Goal: Information Seeking & Learning: Learn about a topic

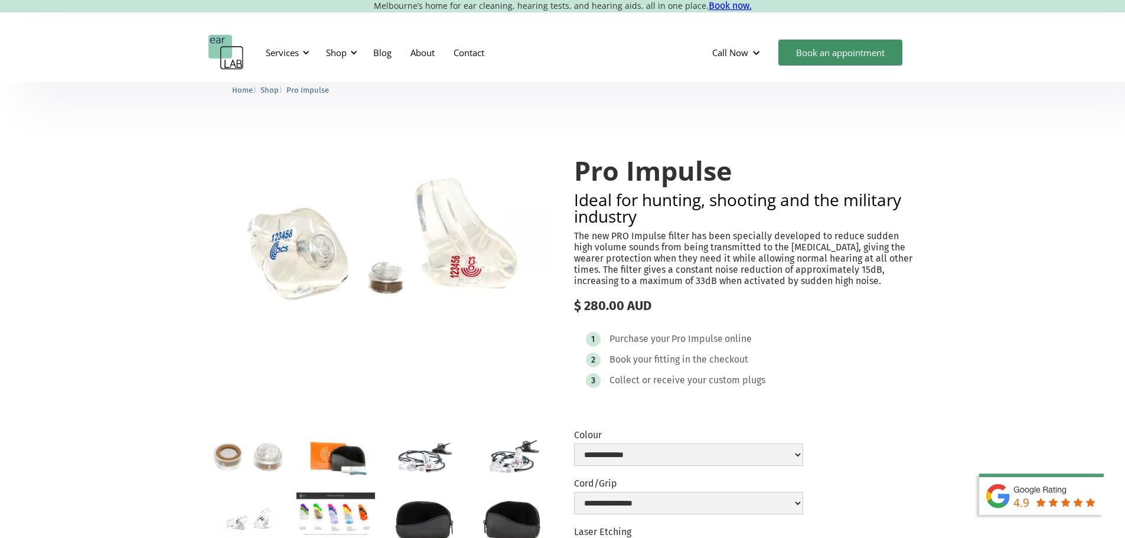
click at [711, 230] on p "The new PRO Impulse filter has been specially developed to reduce sudden high v…" at bounding box center [745, 258] width 343 height 57
click at [706, 237] on p "The new PRO Impulse filter has been specially developed to reduce sudden high v…" at bounding box center [745, 258] width 343 height 57
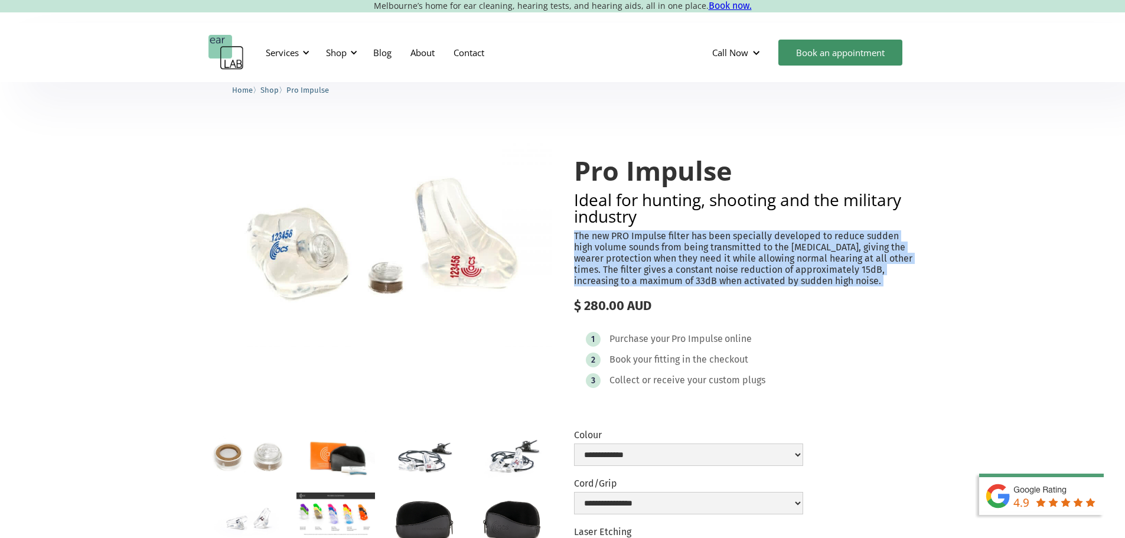
click at [706, 237] on p "The new PRO Impulse filter has been specially developed to reduce sudden high v…" at bounding box center [745, 258] width 343 height 57
click at [682, 245] on p "The new PRO Impulse filter has been specially developed to reduce sudden high v…" at bounding box center [745, 258] width 343 height 57
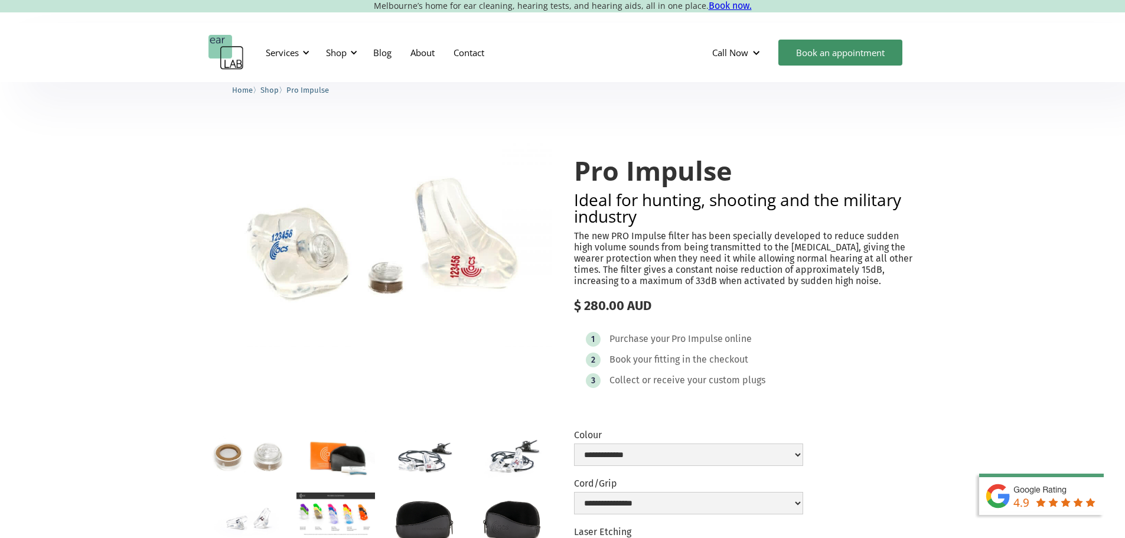
click at [664, 250] on p "The new PRO Impulse filter has been specially developed to reduce sudden high v…" at bounding box center [745, 258] width 343 height 57
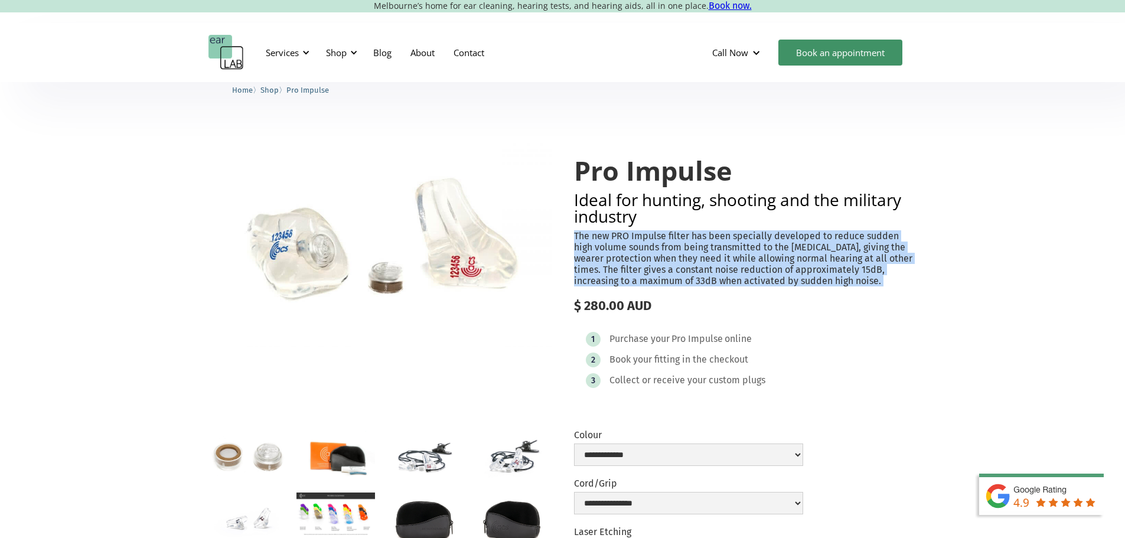
click at [664, 250] on p "The new PRO Impulse filter has been specially developed to reduce sudden high v…" at bounding box center [745, 258] width 343 height 57
click at [654, 260] on p "The new PRO Impulse filter has been specially developed to reduce sudden high v…" at bounding box center [745, 258] width 343 height 57
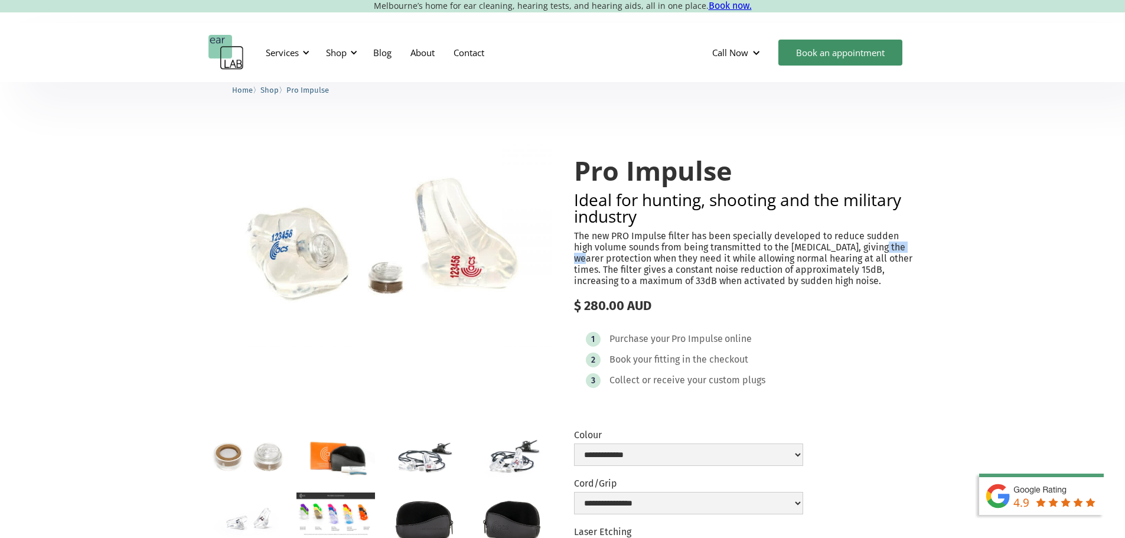
click at [654, 260] on p "The new PRO Impulse filter has been specially developed to reduce sudden high v…" at bounding box center [745, 258] width 343 height 57
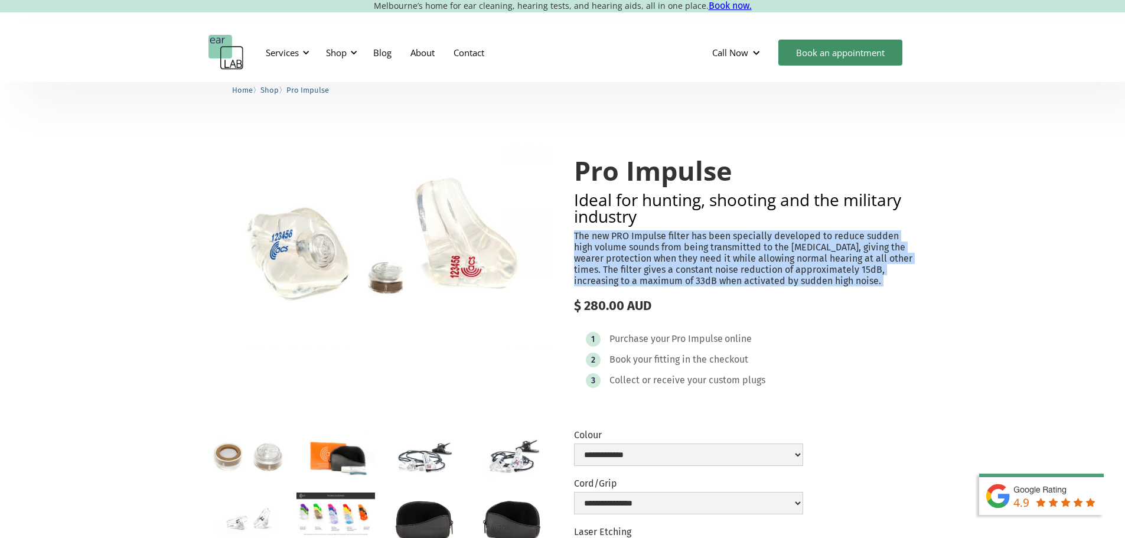
drag, startPoint x: 654, startPoint y: 260, endPoint x: 624, endPoint y: 281, distance: 37.0
click at [624, 281] on p "The new PRO Impulse filter has been specially developed to reduce sudden high v…" at bounding box center [745, 258] width 343 height 57
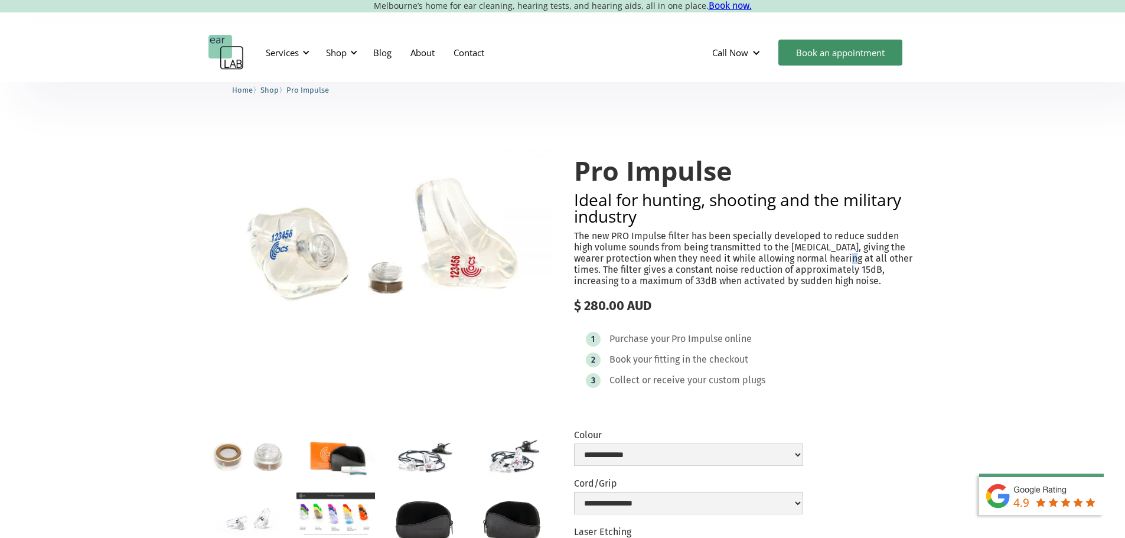
click at [624, 281] on p "The new PRO Impulse filter has been specially developed to reduce sudden high v…" at bounding box center [745, 258] width 343 height 57
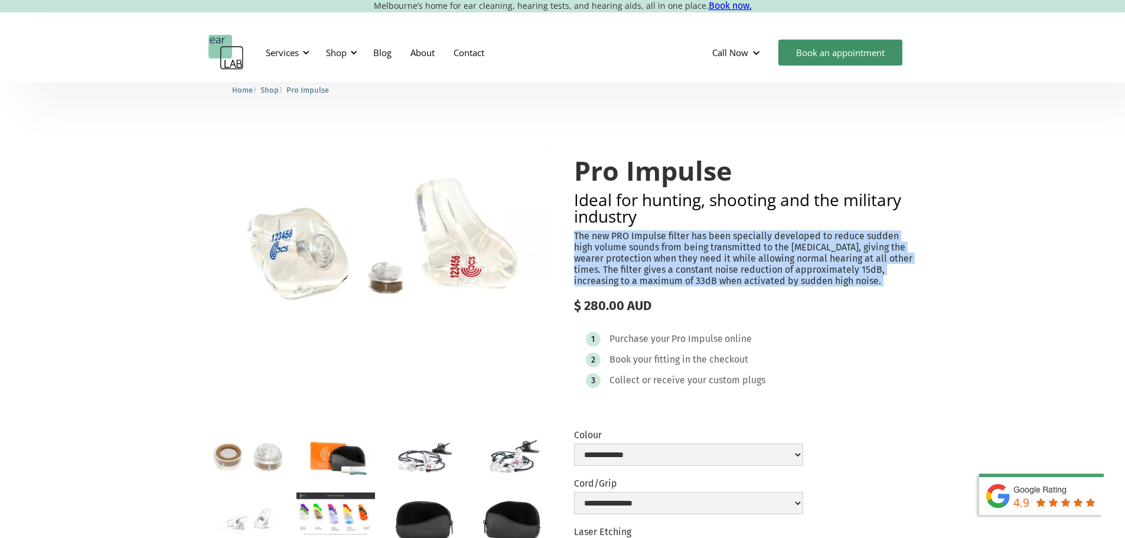
click at [624, 281] on p "The new PRO Impulse filter has been specially developed to reduce sudden high v…" at bounding box center [745, 258] width 343 height 57
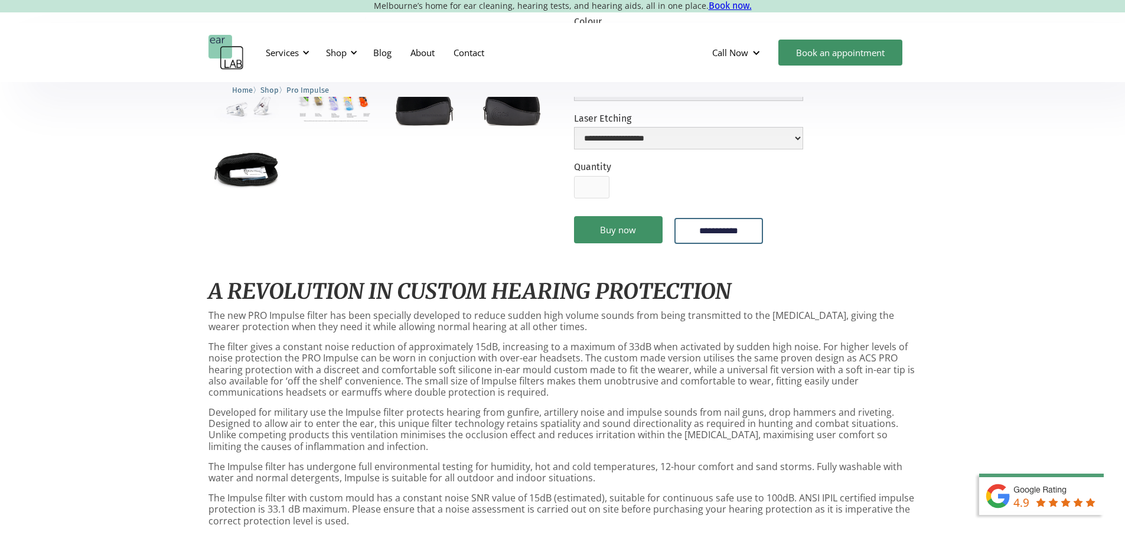
scroll to position [472, 0]
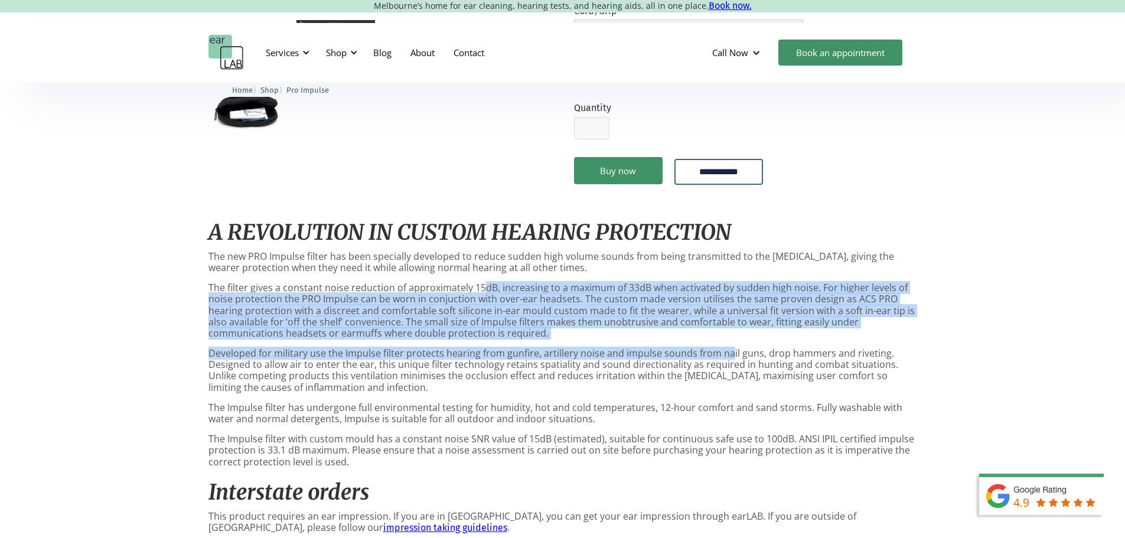
drag, startPoint x: 482, startPoint y: 302, endPoint x: 728, endPoint y: 378, distance: 257.6
click at [728, 378] on div "A REVOLUTION IN CUSTOM HEARING PROTECTION The new PRO Impulse filter has been s…" at bounding box center [562, 481] width 709 height 547
click at [728, 377] on p "Developed for military use the Impulse filter protects hearing from gunfire, ar…" at bounding box center [562, 370] width 709 height 45
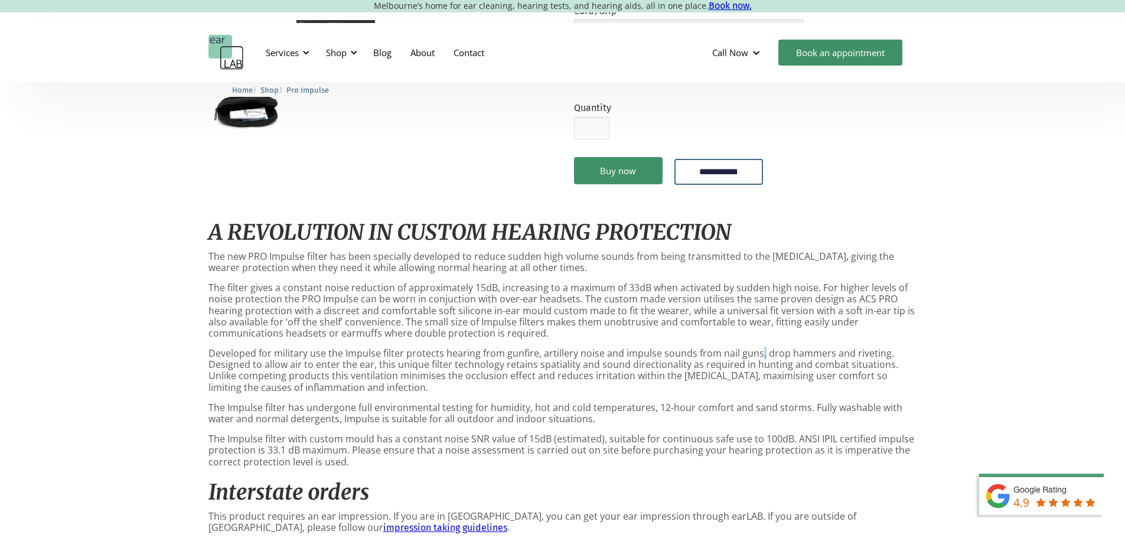
click at [757, 372] on p "Developed for military use the Impulse filter protects hearing from gunfire, ar…" at bounding box center [562, 370] width 709 height 45
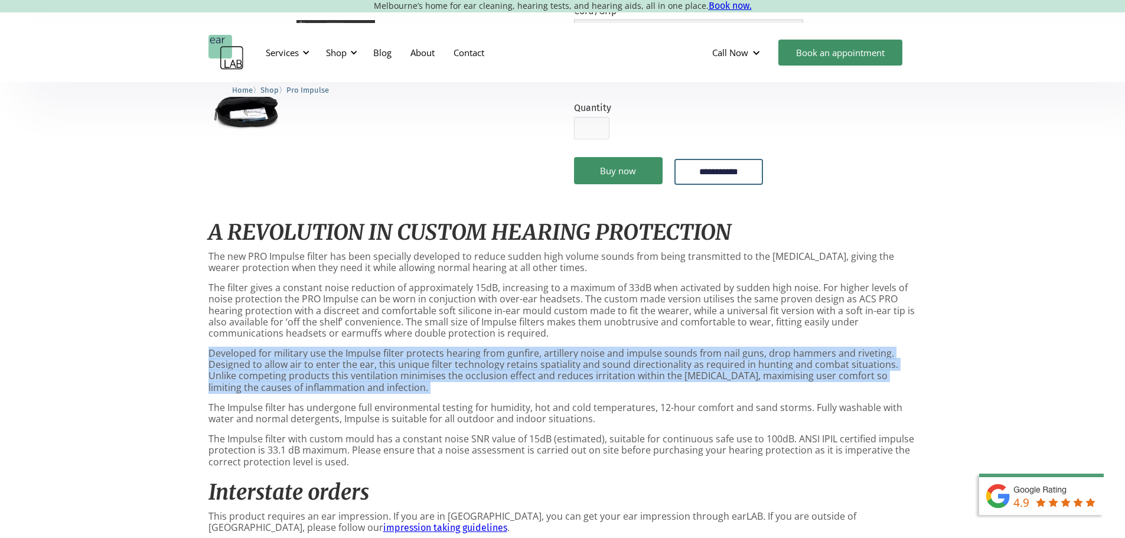
click at [754, 373] on p "Developed for military use the Impulse filter protects hearing from gunfire, ar…" at bounding box center [562, 370] width 709 height 45
click at [300, 376] on p "Developed for military use the Impulse filter protects hearing from gunfire, ar…" at bounding box center [562, 370] width 709 height 45
drag, startPoint x: 300, startPoint y: 376, endPoint x: 917, endPoint y: 407, distance: 617.3
click at [917, 393] on p "Developed for military use the Impulse filter protects hearing from gunfire, ar…" at bounding box center [562, 370] width 709 height 45
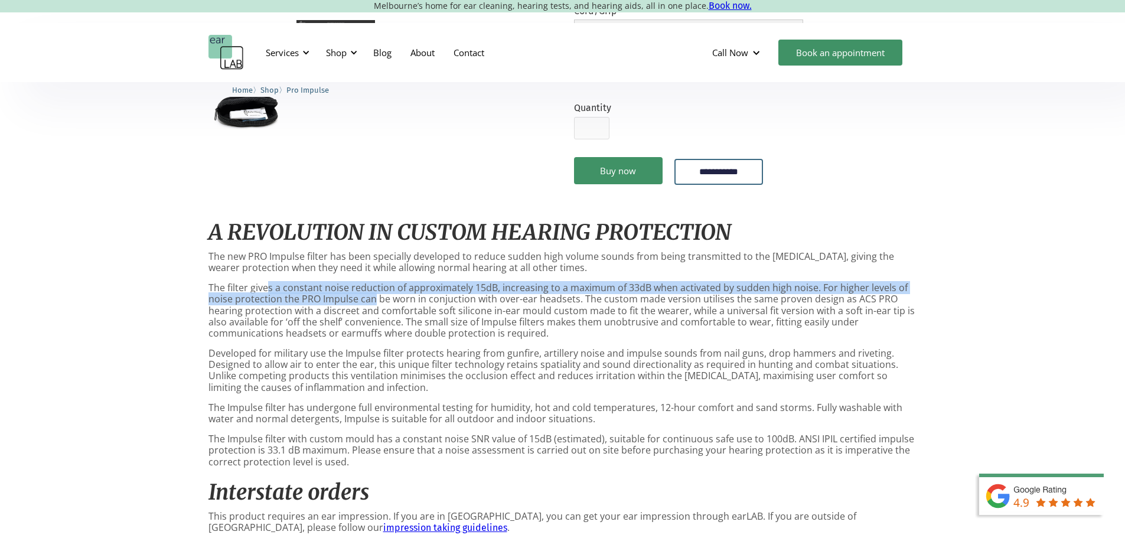
drag, startPoint x: 265, startPoint y: 310, endPoint x: 371, endPoint y: 316, distance: 106.5
click at [371, 316] on p "The filter gives a constant noise reduction of approximately 15dB, increasing t…" at bounding box center [562, 310] width 709 height 57
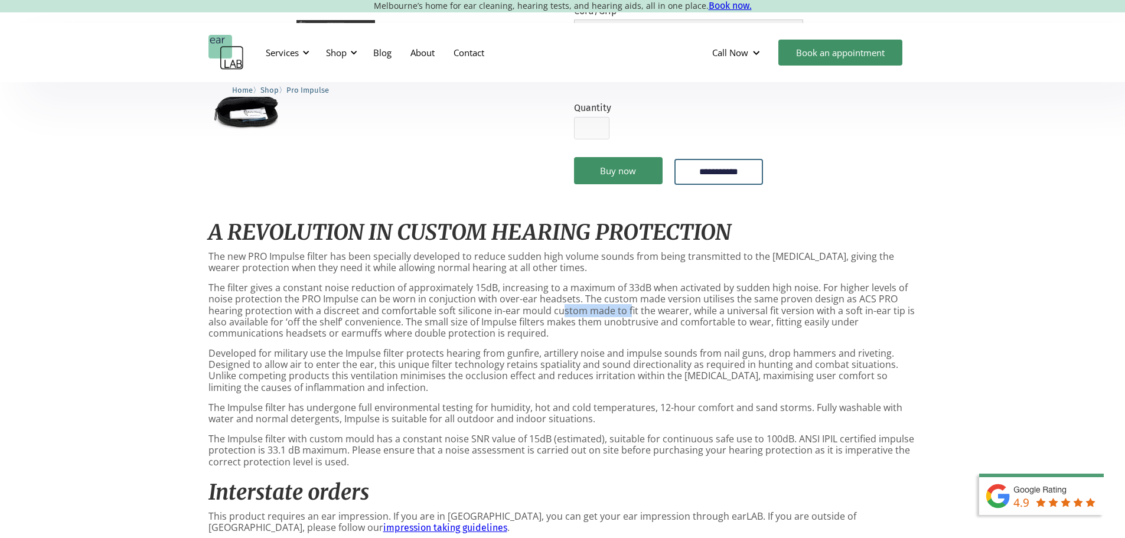
click at [624, 335] on p "The filter gives a constant noise reduction of approximately 15dB, increasing t…" at bounding box center [562, 310] width 709 height 57
click at [620, 334] on p "The filter gives a constant noise reduction of approximately 15dB, increasing t…" at bounding box center [562, 310] width 709 height 57
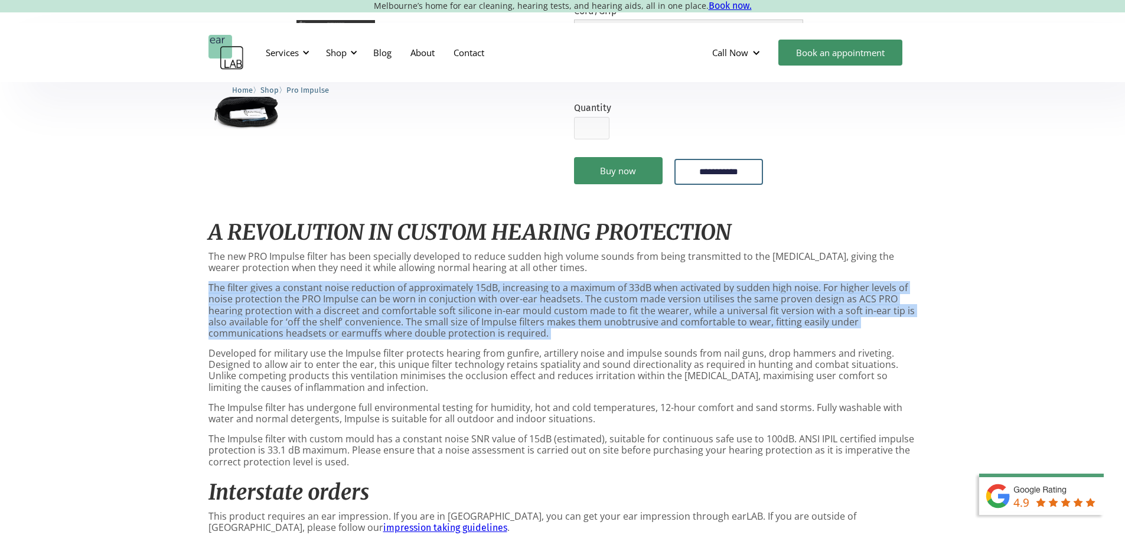
click at [621, 334] on p "The filter gives a constant noise reduction of approximately 15dB, increasing t…" at bounding box center [562, 310] width 709 height 57
click at [686, 334] on p "The filter gives a constant noise reduction of approximately 15dB, increasing t…" at bounding box center [562, 310] width 709 height 57
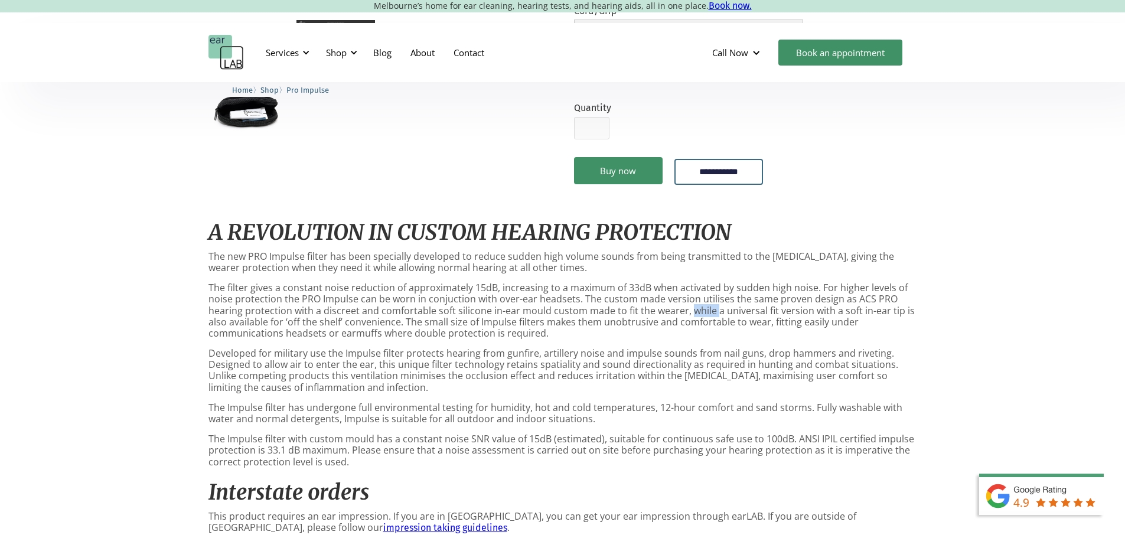
click at [686, 334] on p "The filter gives a constant noise reduction of approximately 15dB, increasing t…" at bounding box center [562, 310] width 709 height 57
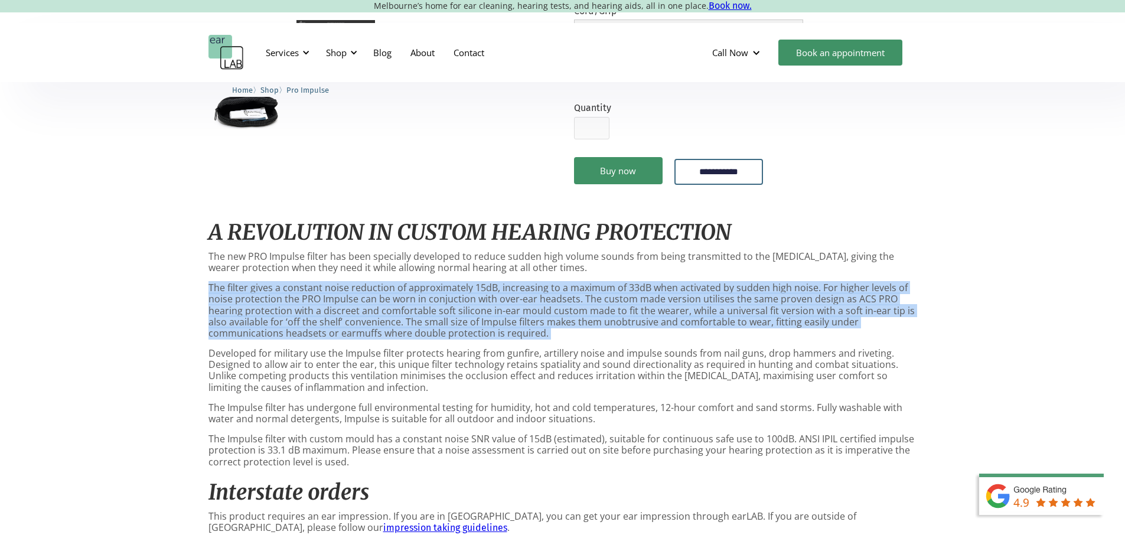
click at [686, 334] on p "The filter gives a constant noise reduction of approximately 15dB, increasing t…" at bounding box center [562, 310] width 709 height 57
click at [690, 332] on p "The filter gives a constant noise reduction of approximately 15dB, increasing t…" at bounding box center [562, 310] width 709 height 57
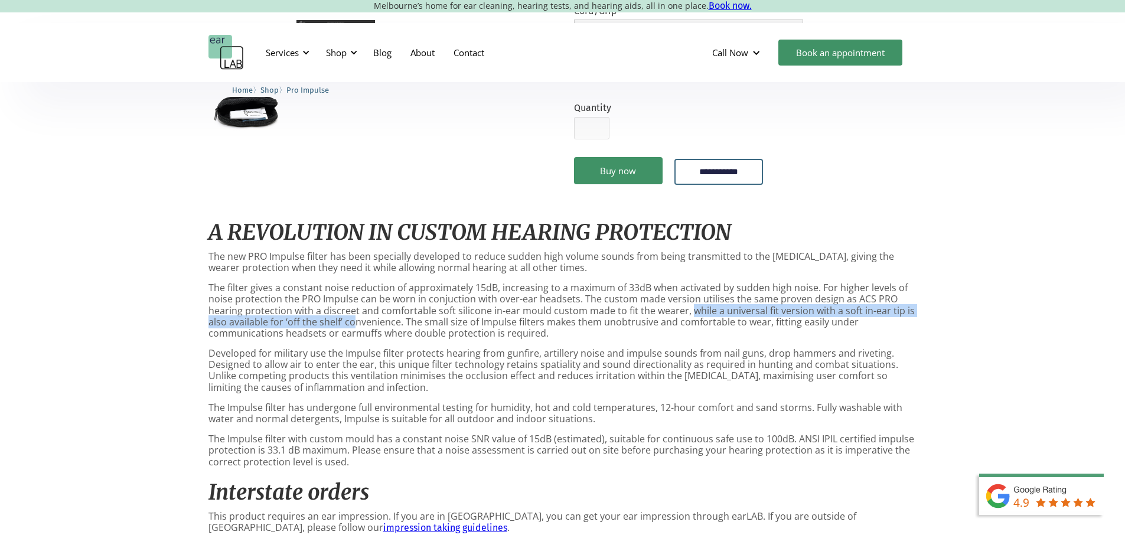
drag, startPoint x: 690, startPoint y: 332, endPoint x: 352, endPoint y: 340, distance: 337.9
click at [352, 339] on p "The filter gives a constant noise reduction of approximately 15dB, increasing t…" at bounding box center [562, 310] width 709 height 57
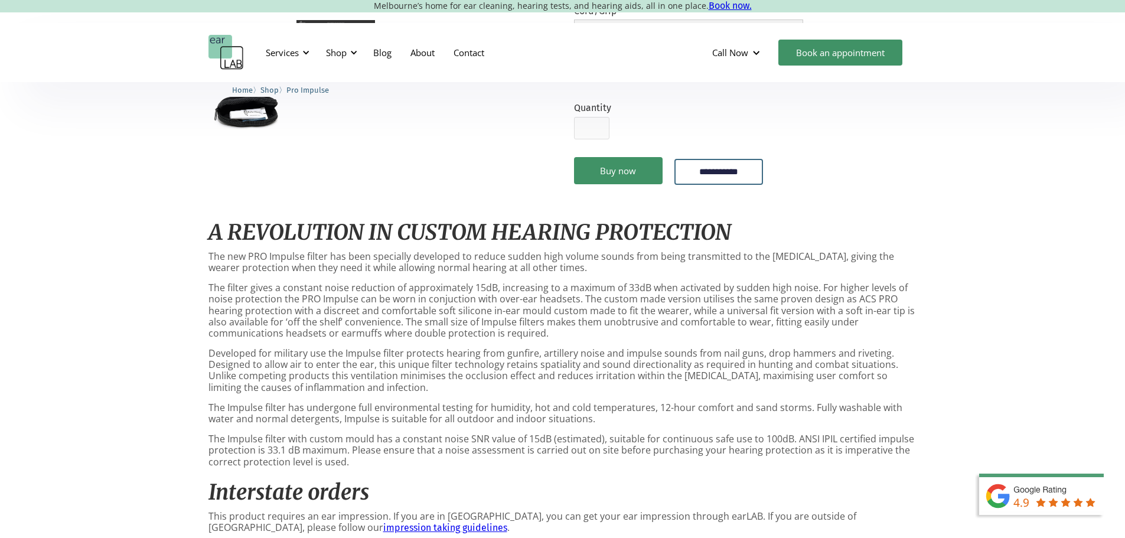
click at [363, 393] on p "Developed for military use the Impulse filter protects hearing from gunfire, ar…" at bounding box center [562, 370] width 709 height 45
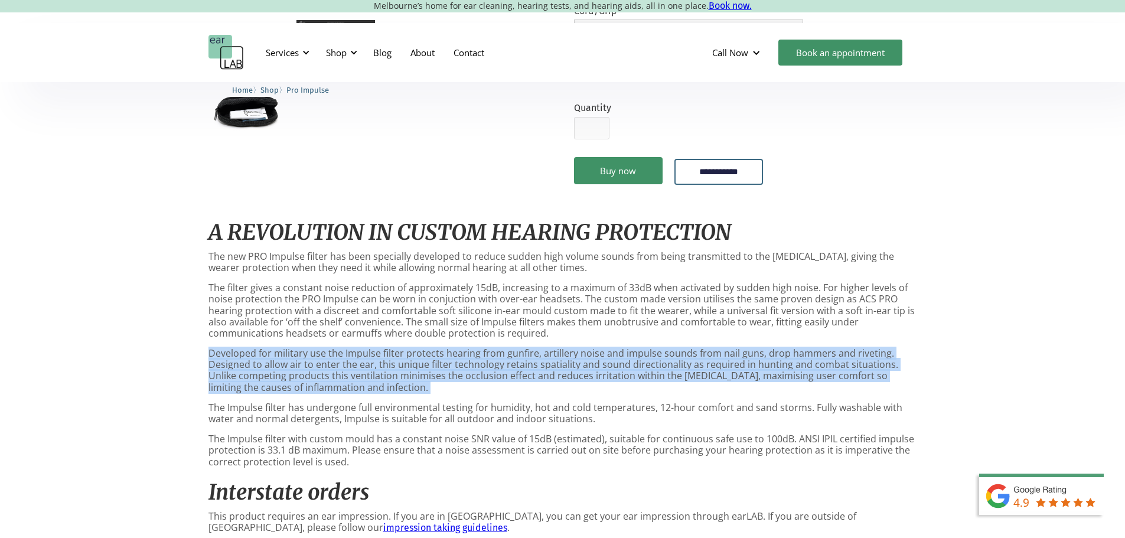
click at [363, 393] on p "Developed for military use the Impulse filter protects hearing from gunfire, ar…" at bounding box center [562, 370] width 709 height 45
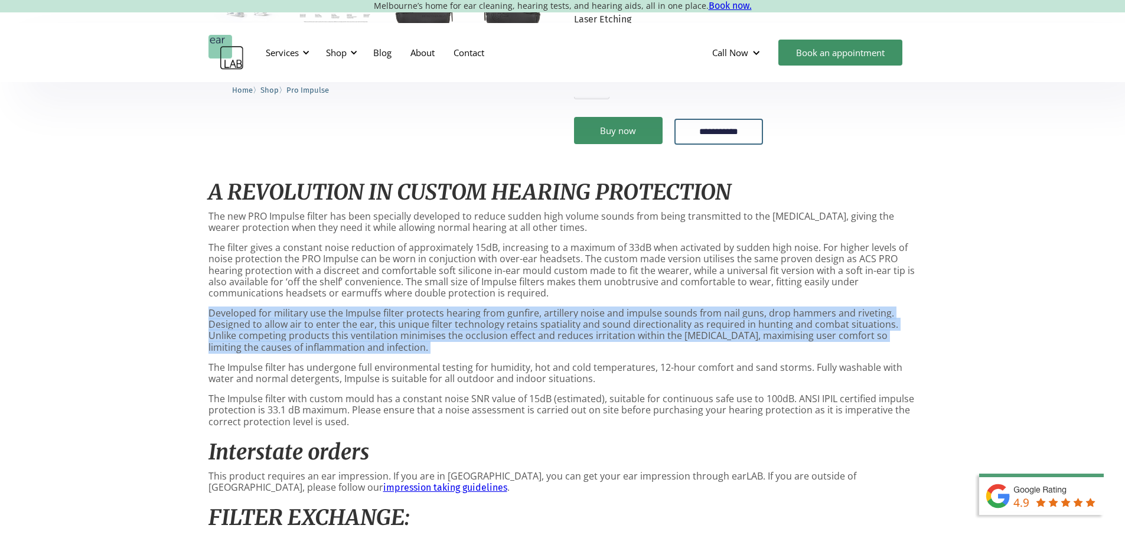
scroll to position [532, 0]
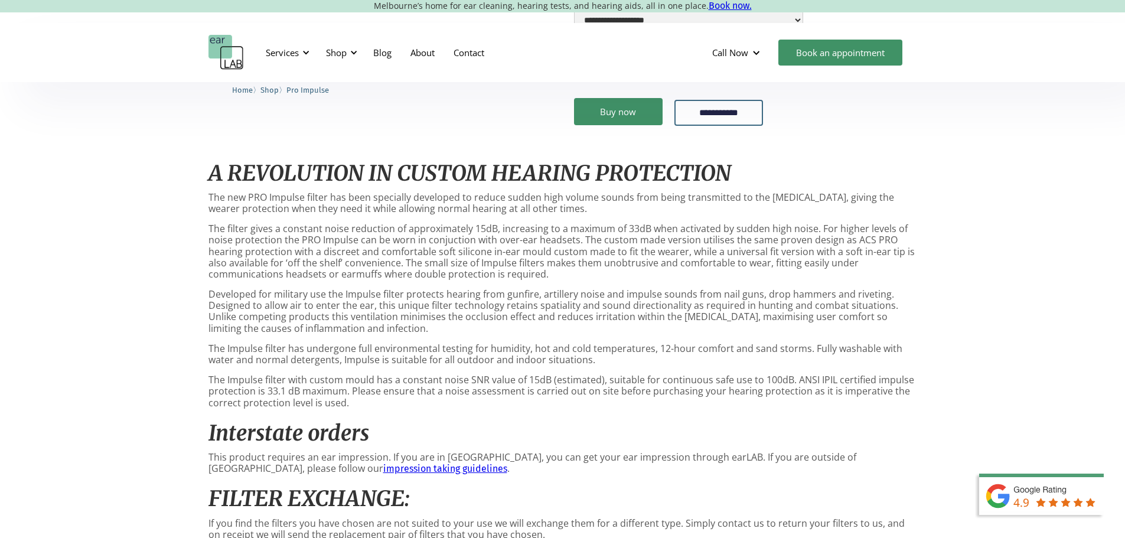
click at [479, 366] on p "The Impulse filter has undergone full environmental testing for humidity, hot a…" at bounding box center [562, 354] width 709 height 22
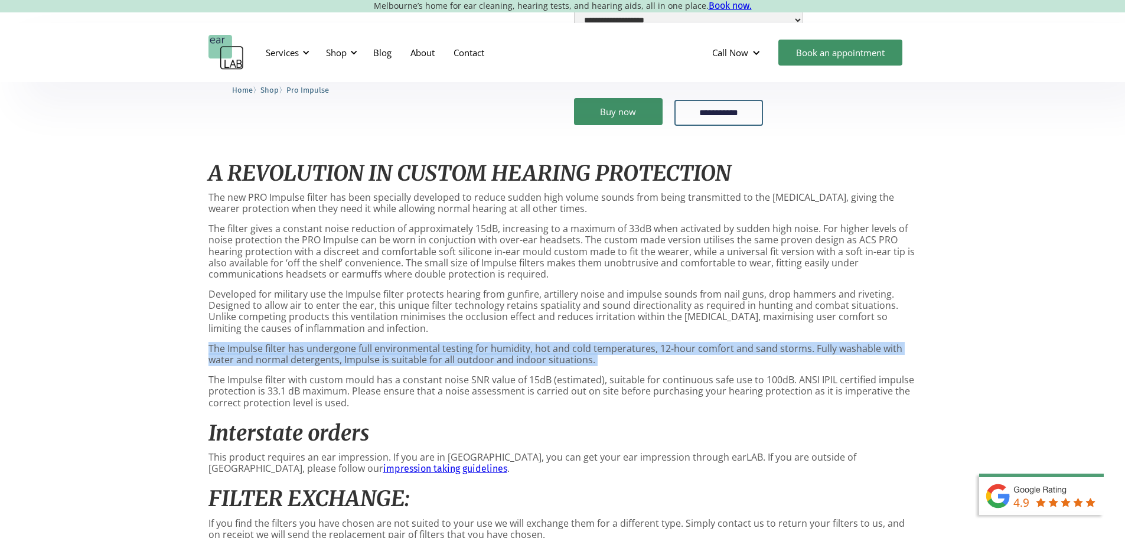
click at [477, 366] on p "The Impulse filter has undergone full environmental testing for humidity, hot a…" at bounding box center [562, 354] width 709 height 22
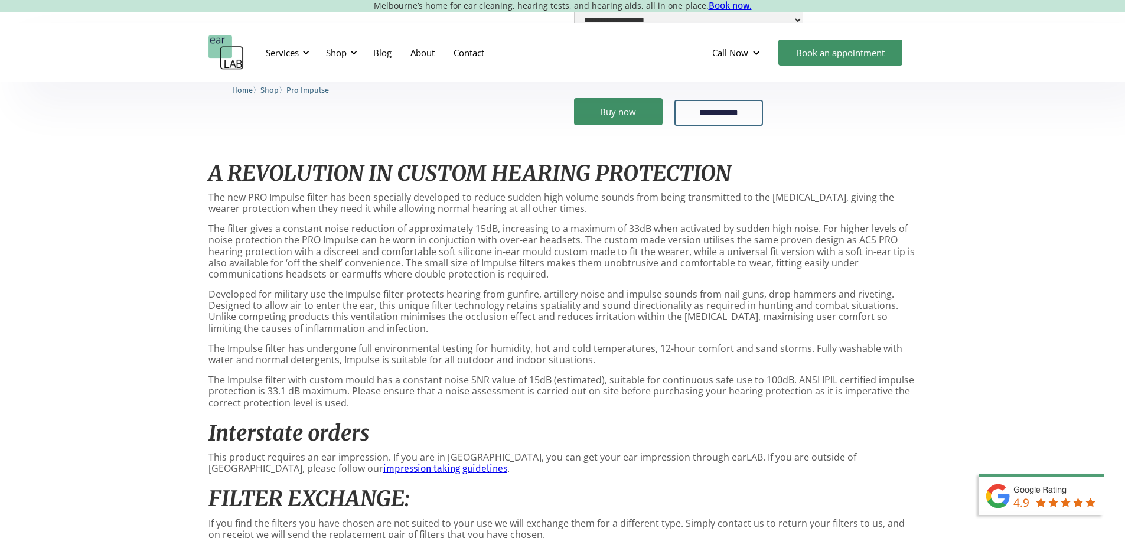
click at [378, 403] on p "The Impulse filter with custom mould has a constant noise SNR value of 15dB (es…" at bounding box center [562, 391] width 709 height 34
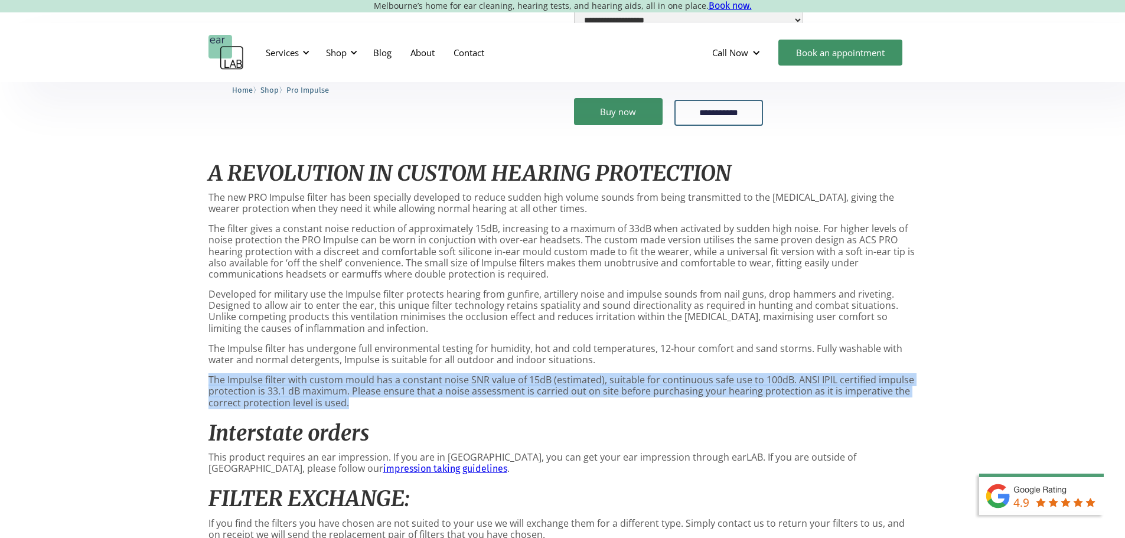
click at [378, 403] on p "The Impulse filter with custom mould has a constant noise SNR value of 15dB (es…" at bounding box center [562, 391] width 709 height 34
click at [387, 366] on p "The Impulse filter has undergone full environmental testing for humidity, hot a…" at bounding box center [562, 354] width 709 height 22
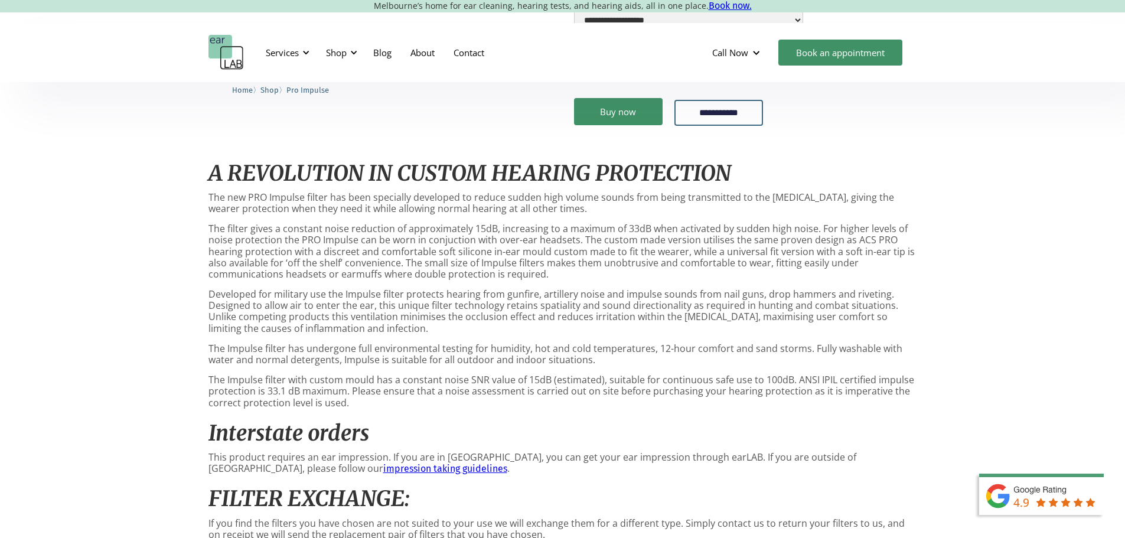
click at [376, 364] on p "The Impulse filter has undergone full environmental testing for humidity, hot a…" at bounding box center [562, 354] width 709 height 22
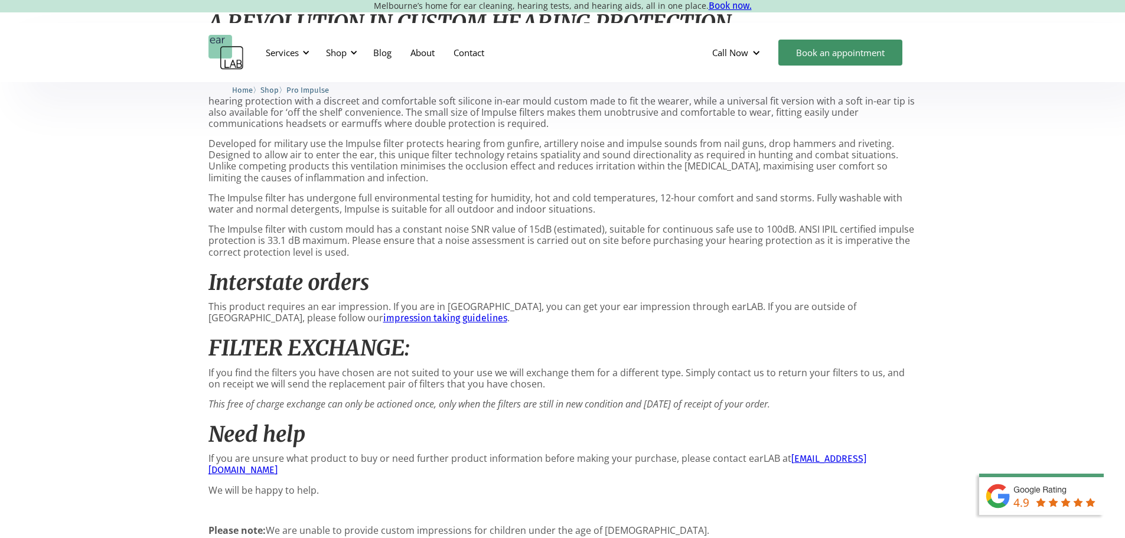
scroll to position [768, 0]
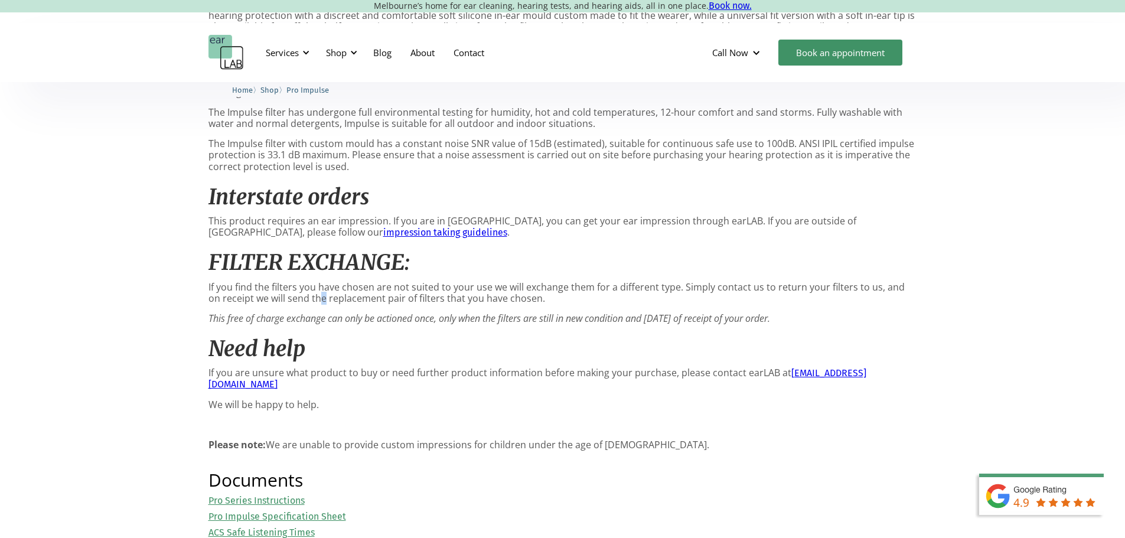
click at [307, 304] on p "If you find the filters you have chosen are not suited to your use we will exch…" at bounding box center [562, 293] width 709 height 22
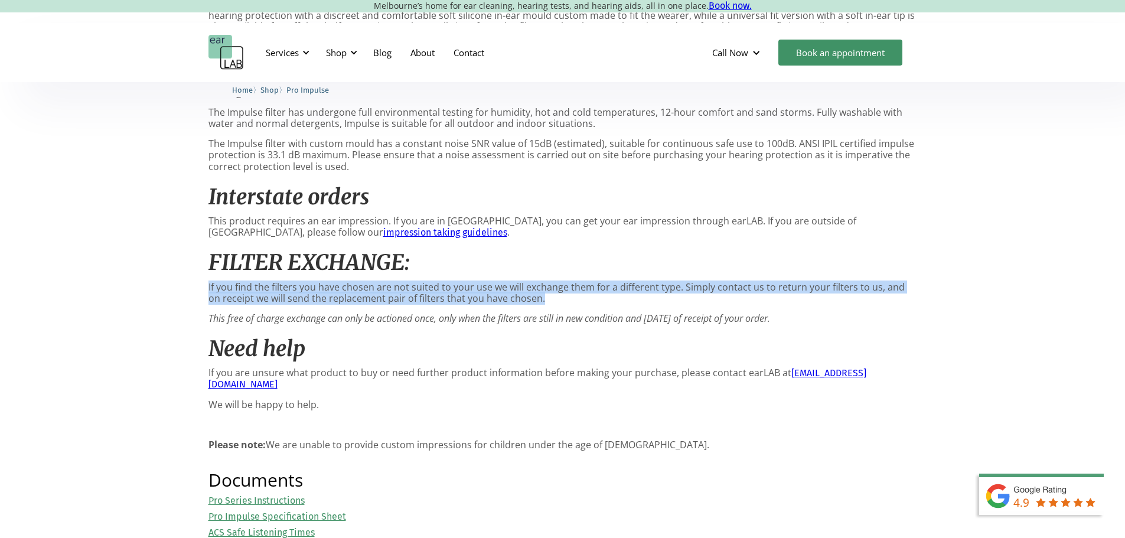
click at [303, 304] on p "If you find the filters you have chosen are not suited to your use we will exch…" at bounding box center [562, 293] width 709 height 22
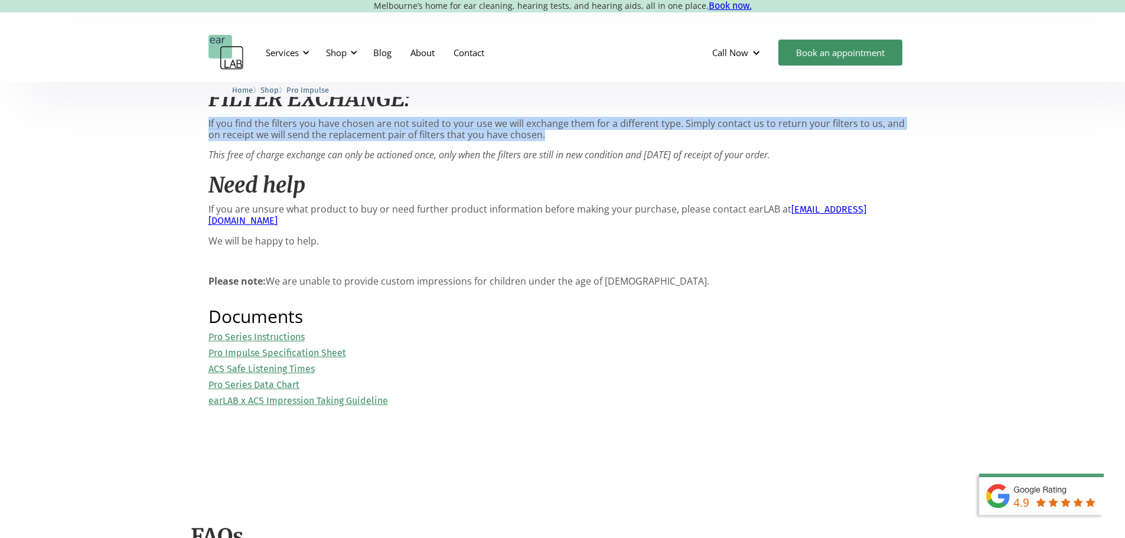
scroll to position [945, 0]
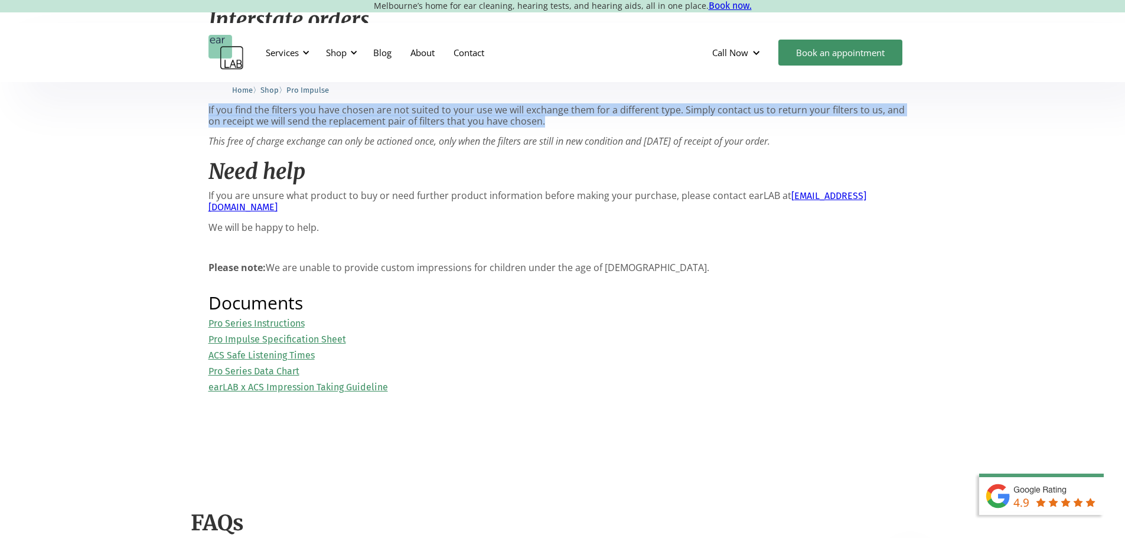
click at [266, 345] on link "Pro Impulse Specification Sheet" at bounding box center [277, 339] width 138 height 11
